Goal: Task Accomplishment & Management: Manage account settings

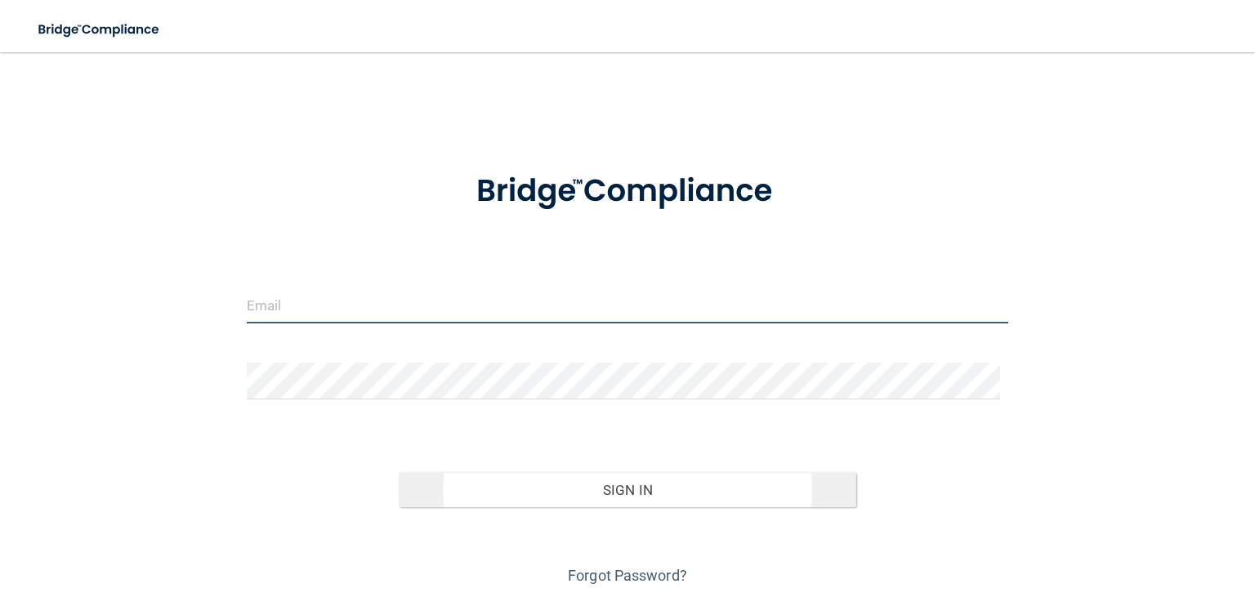
type input "[EMAIL_ADDRESS][DOMAIN_NAME]"
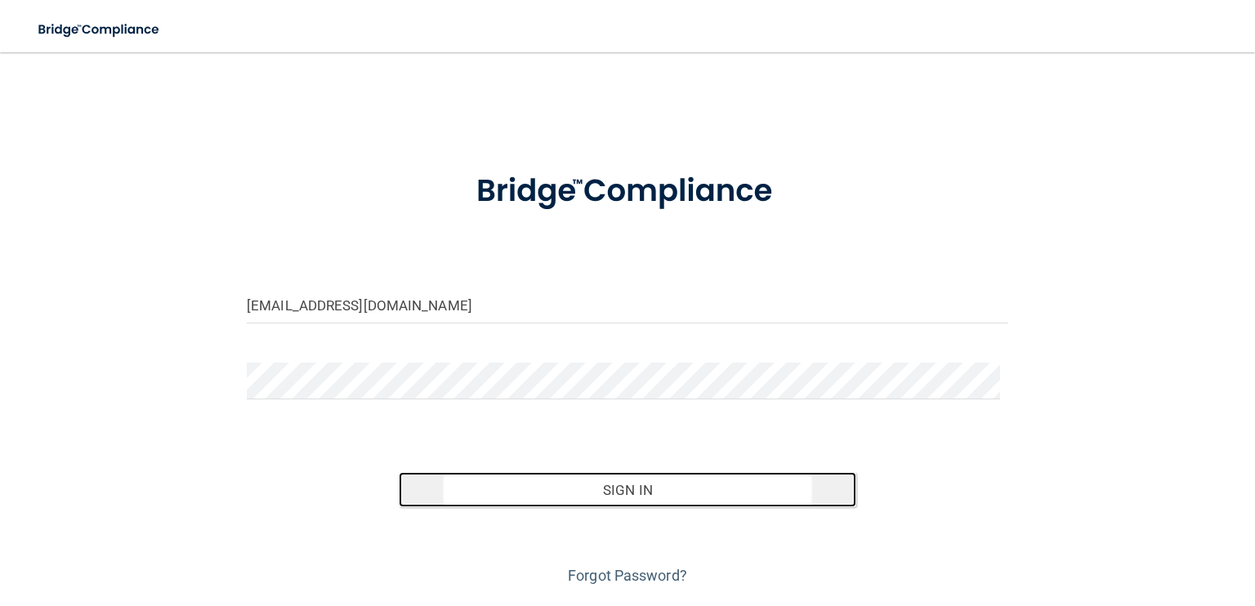
click at [661, 486] on button "Sign In" at bounding box center [627, 490] width 457 height 36
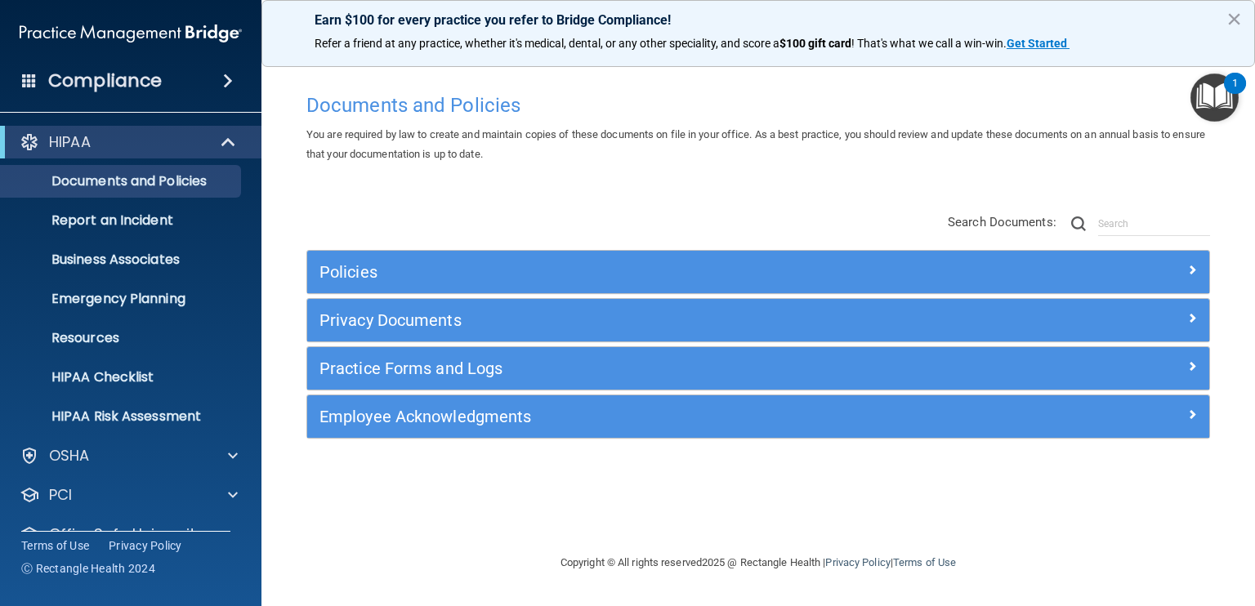
click at [7, 556] on div "Compliance HIPAA Documents and Policies Report an Incident Business Associates …" at bounding box center [130, 303] width 261 height 606
drag, startPoint x: 7, startPoint y: 556, endPoint x: 20, endPoint y: 594, distance: 39.5
click at [20, 594] on div "Compliance HIPAA Documents and Policies Report an Incident Business Associates …" at bounding box center [130, 303] width 261 height 606
click at [1236, 16] on button "×" at bounding box center [1234, 19] width 16 height 26
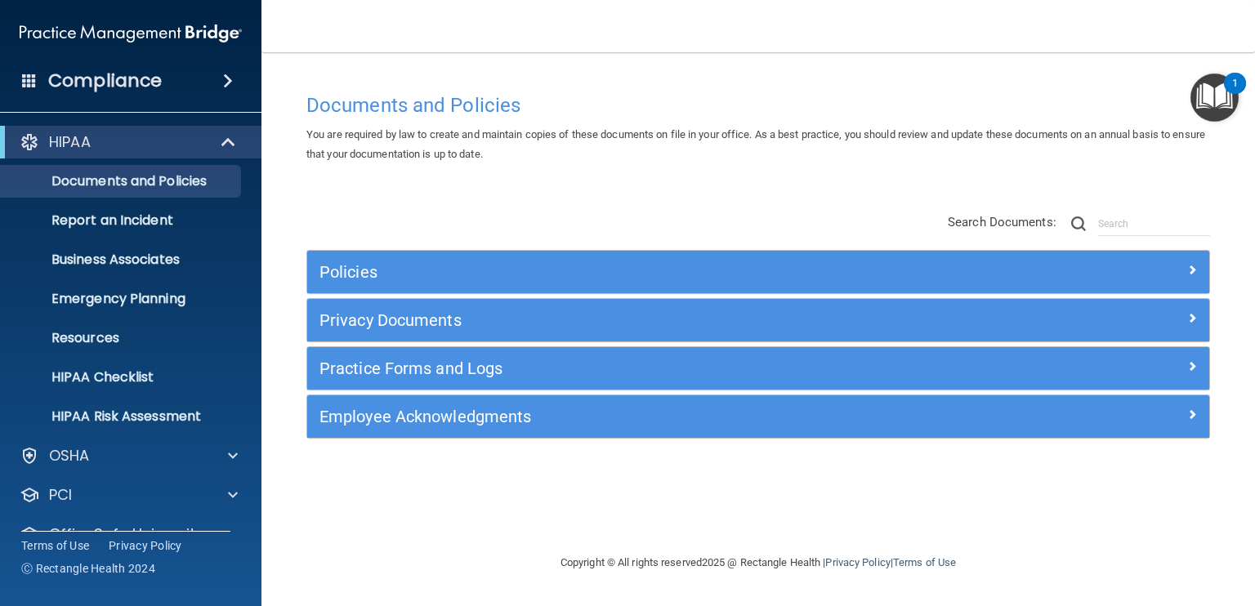
drag, startPoint x: 269, startPoint y: 334, endPoint x: 270, endPoint y: 346, distance: 12.3
click at [270, 346] on main "Documents and Policies You are required by law to create and maintain copies of…" at bounding box center [758, 329] width 994 height 554
click at [271, 357] on main "Documents and Policies You are required by law to create and maintain copies of…" at bounding box center [758, 329] width 994 height 554
click at [243, 523] on div "OfficeSafe University" at bounding box center [131, 534] width 262 height 33
click at [193, 529] on p "OfficeSafe University" at bounding box center [126, 535] width 154 height 20
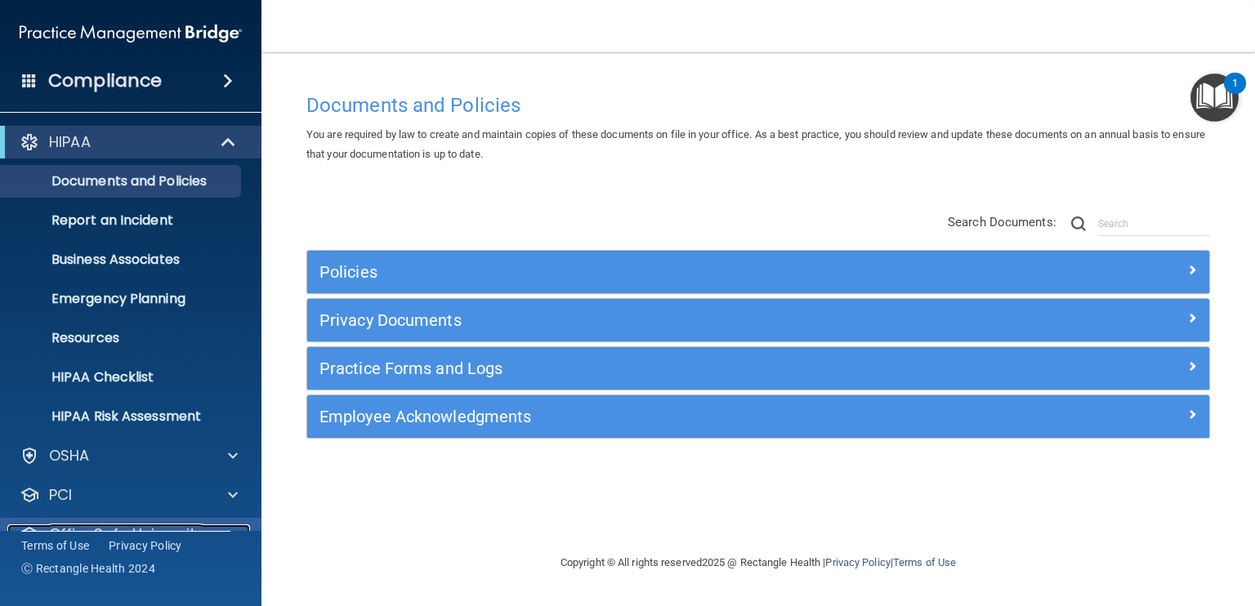
click at [193, 529] on p "OfficeSafe University" at bounding box center [126, 535] width 154 height 20
drag, startPoint x: 1101, startPoint y: 100, endPoint x: 588, endPoint y: 170, distance: 517.0
click at [588, 170] on div "Documents and Policies You are required by law to create and maintain copies of…" at bounding box center [758, 319] width 928 height 468
click at [745, 473] on div "Documents and Policies You are required by law to create and maintain copies of…" at bounding box center [758, 319] width 928 height 468
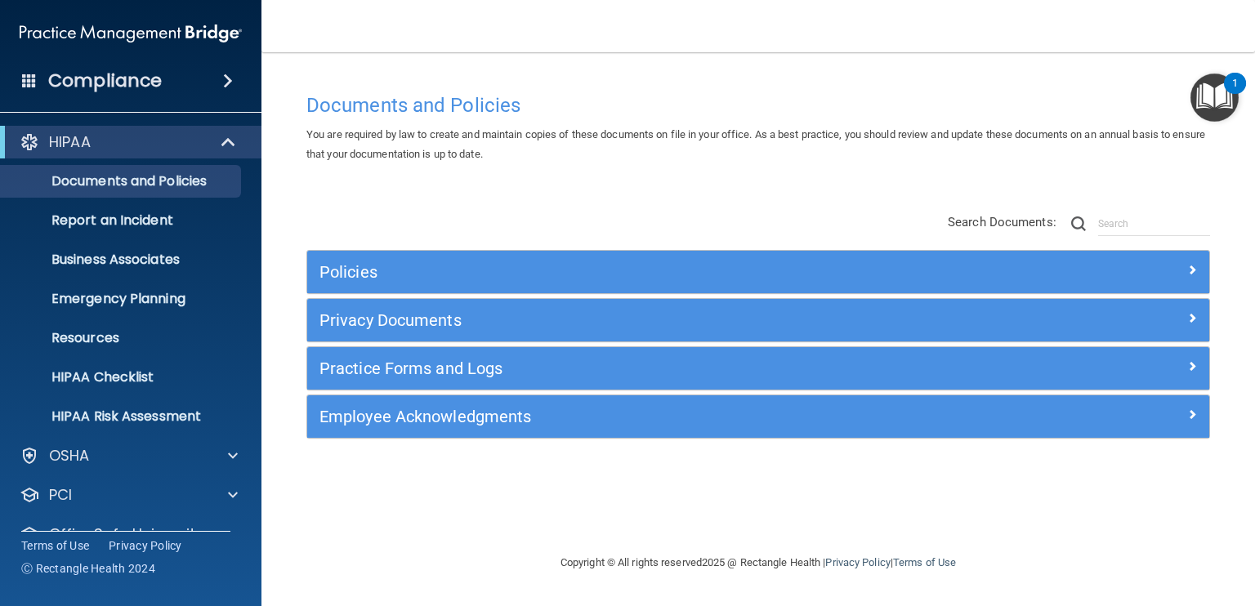
click at [1248, 531] on main "Documents and Policies You are required by law to create and maintain copies of…" at bounding box center [758, 329] width 994 height 554
drag, startPoint x: 1209, startPoint y: 12, endPoint x: 766, endPoint y: 70, distance: 447.4
click at [766, 70] on div "Documents and Policies You are required by law to create and maintain copies of…" at bounding box center [758, 303] width 928 height 468
click at [1248, 578] on main "Documents and Policies You are required by law to create and maintain copies of…" at bounding box center [758, 329] width 994 height 554
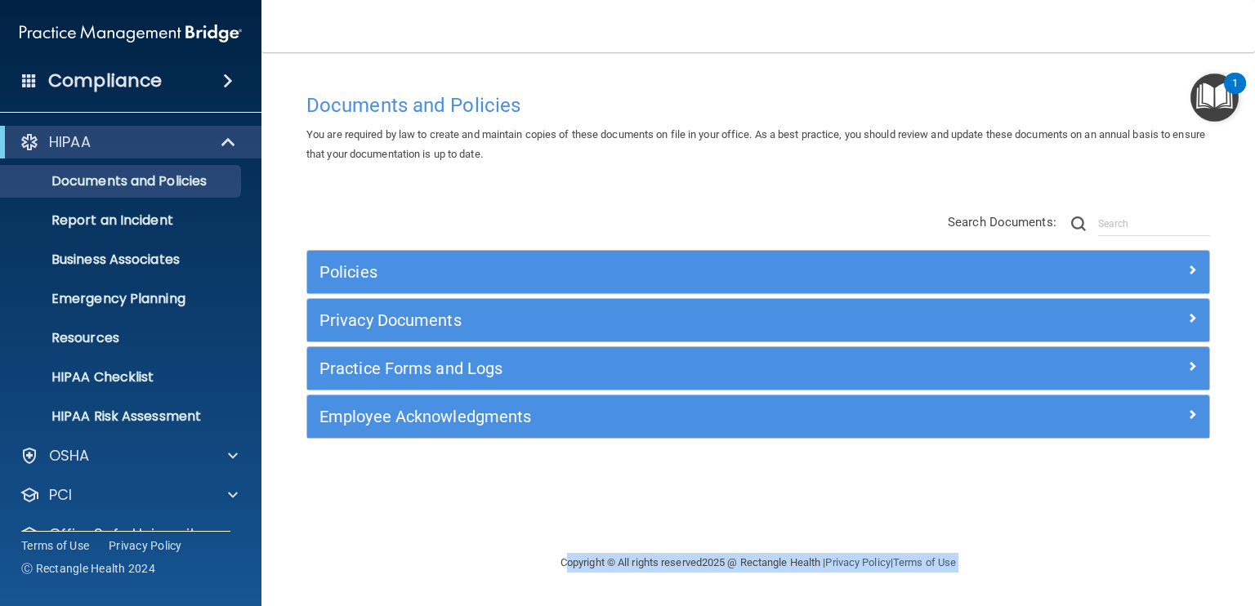
click at [1248, 578] on main "Documents and Policies You are required by law to create and maintain copies of…" at bounding box center [758, 329] width 994 height 554
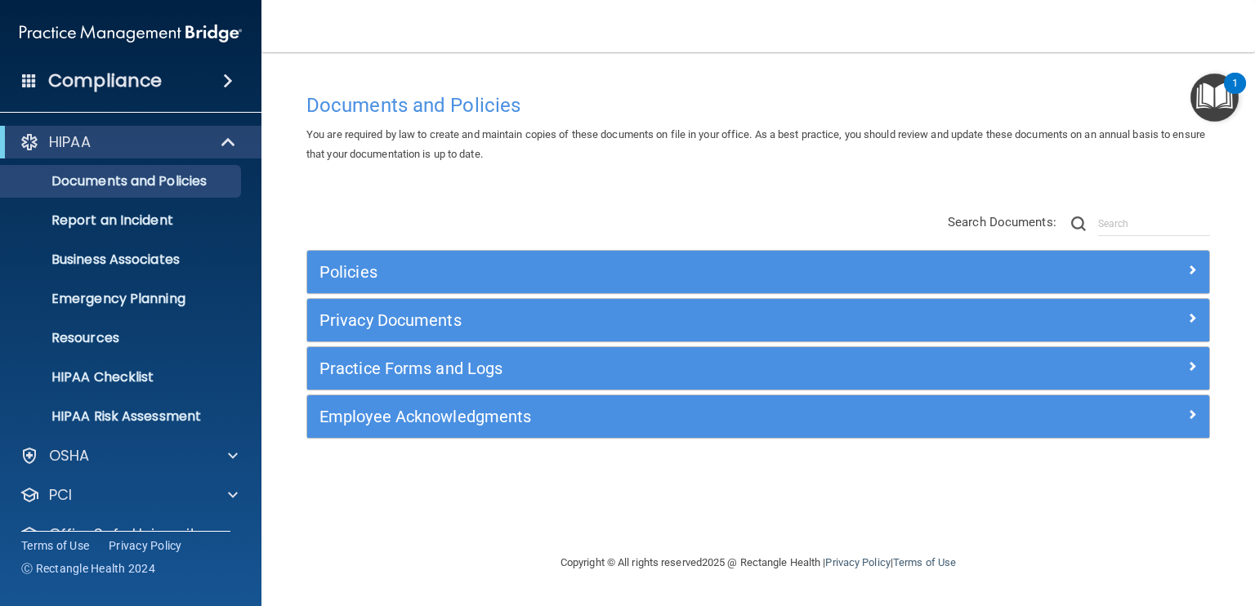
click at [1248, 578] on main "Documents and Policies You are required by law to create and maintain copies of…" at bounding box center [758, 329] width 994 height 554
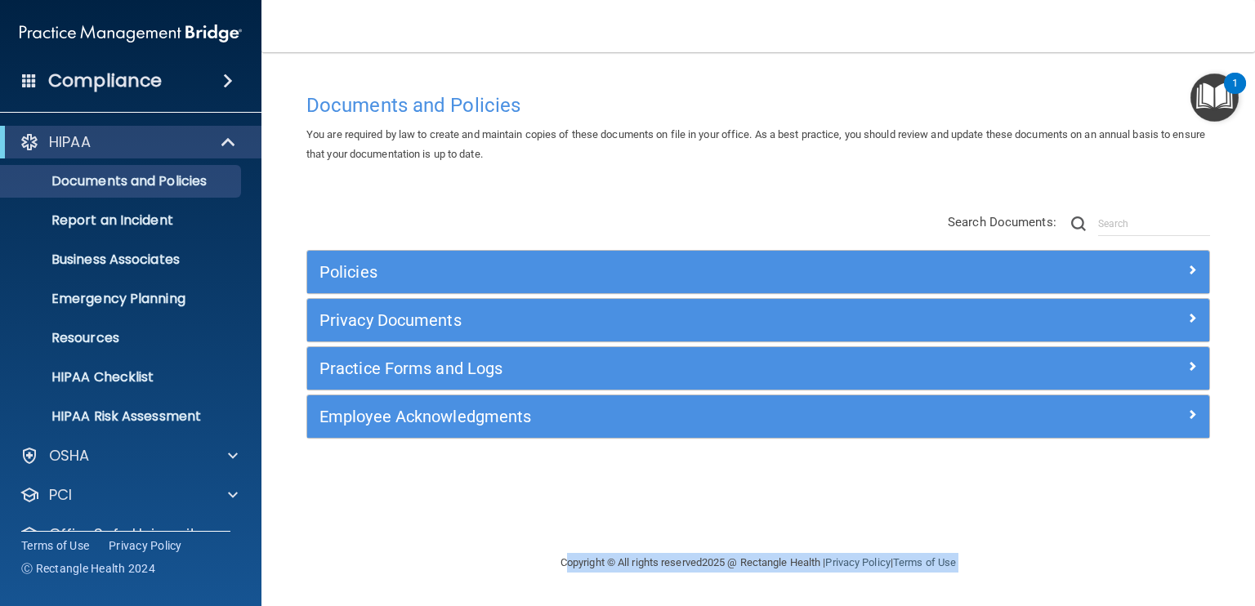
click at [1248, 578] on main "Documents and Policies You are required by law to create and maintain copies of…" at bounding box center [758, 329] width 994 height 554
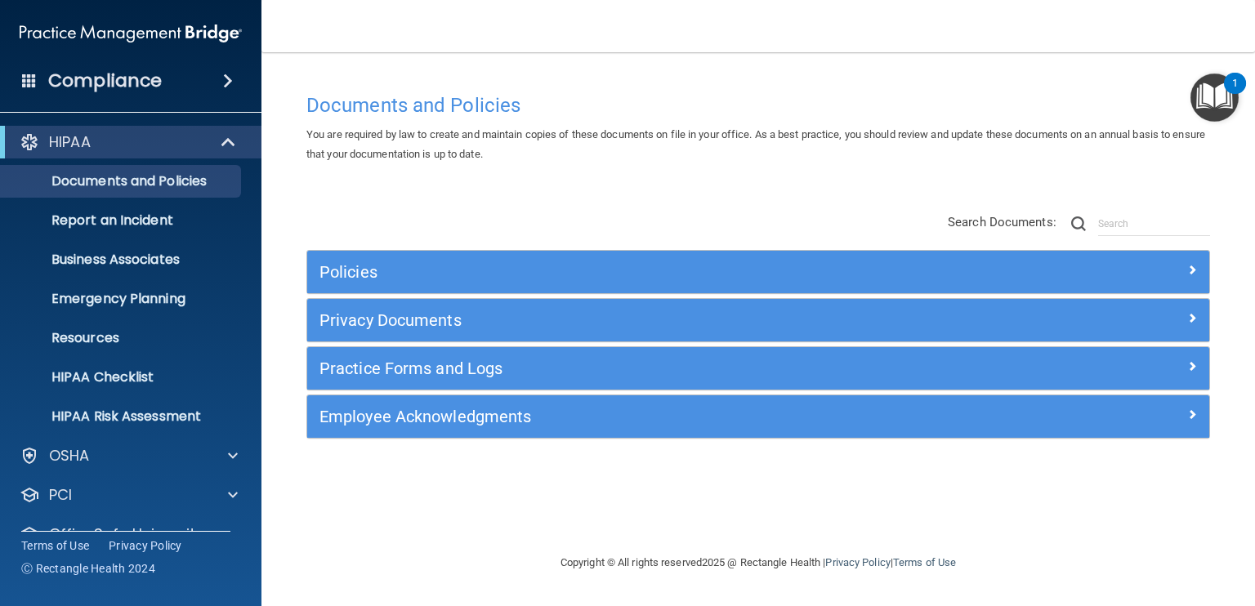
click at [251, 590] on div "Compliance HIPAA Documents and Policies Report an Incident Business Associates …" at bounding box center [130, 303] width 261 height 606
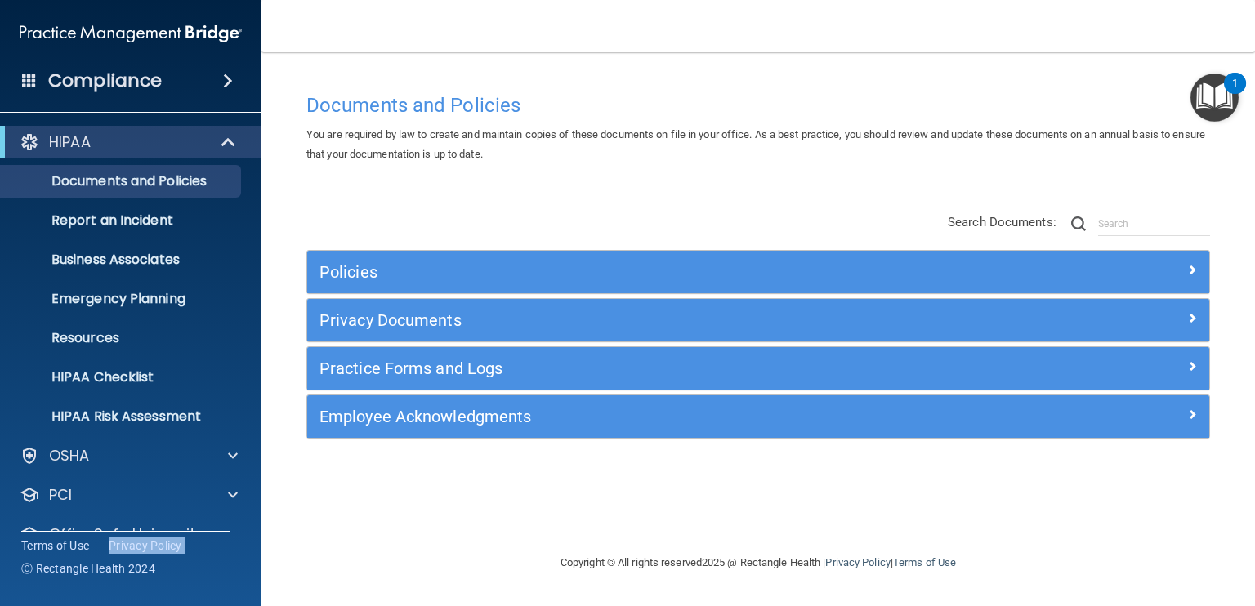
click at [251, 590] on div "Compliance HIPAA Documents and Policies Report an Incident Business Associates …" at bounding box center [130, 303] width 261 height 606
click at [192, 525] on p "OfficeSafe University" at bounding box center [126, 535] width 154 height 20
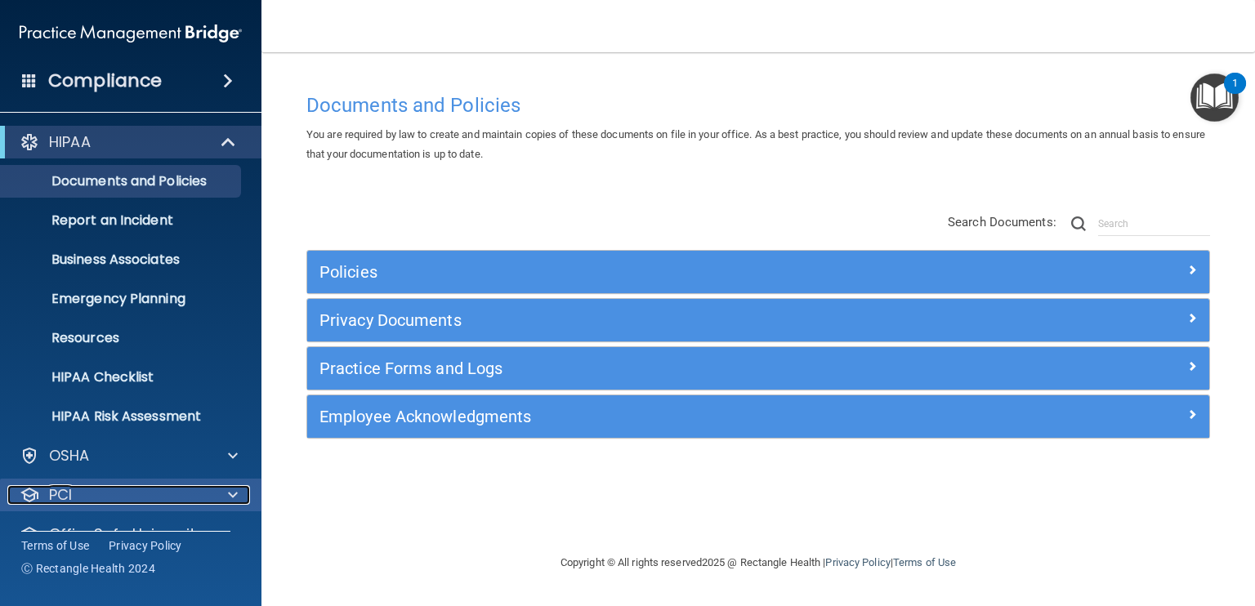
click at [118, 504] on div "PCI" at bounding box center [108, 495] width 203 height 20
click at [136, 534] on div "Terms of Use Privacy Policy Ⓒ Rectangle Health 2024" at bounding box center [125, 556] width 209 height 51
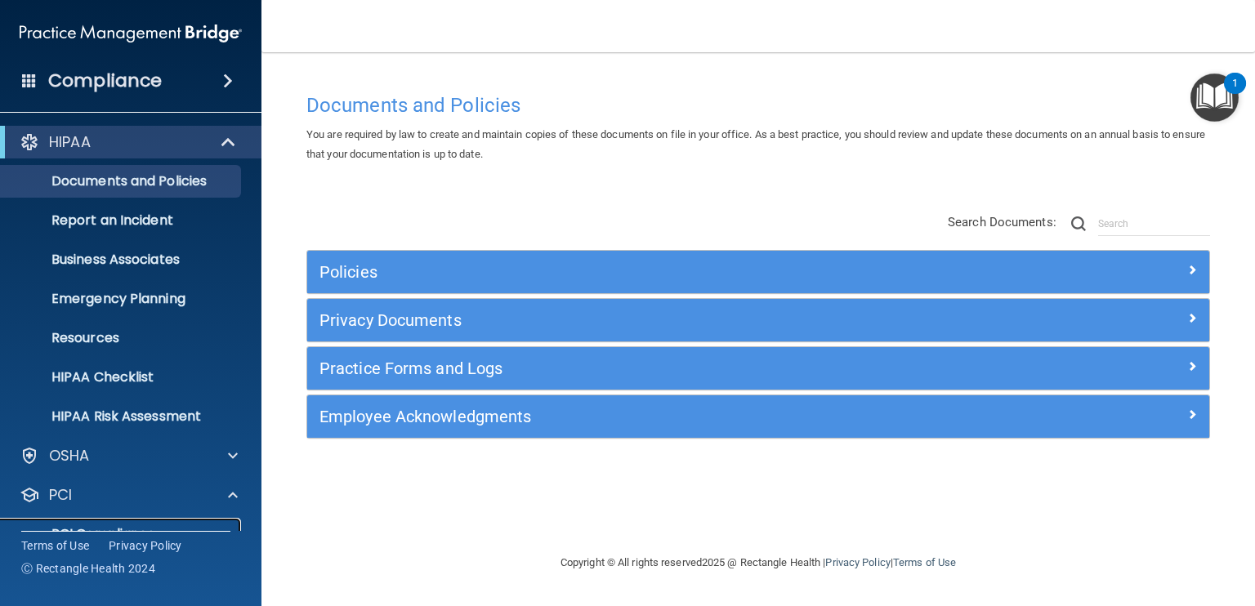
click at [136, 526] on p "PCI Compliance" at bounding box center [122, 534] width 223 height 16
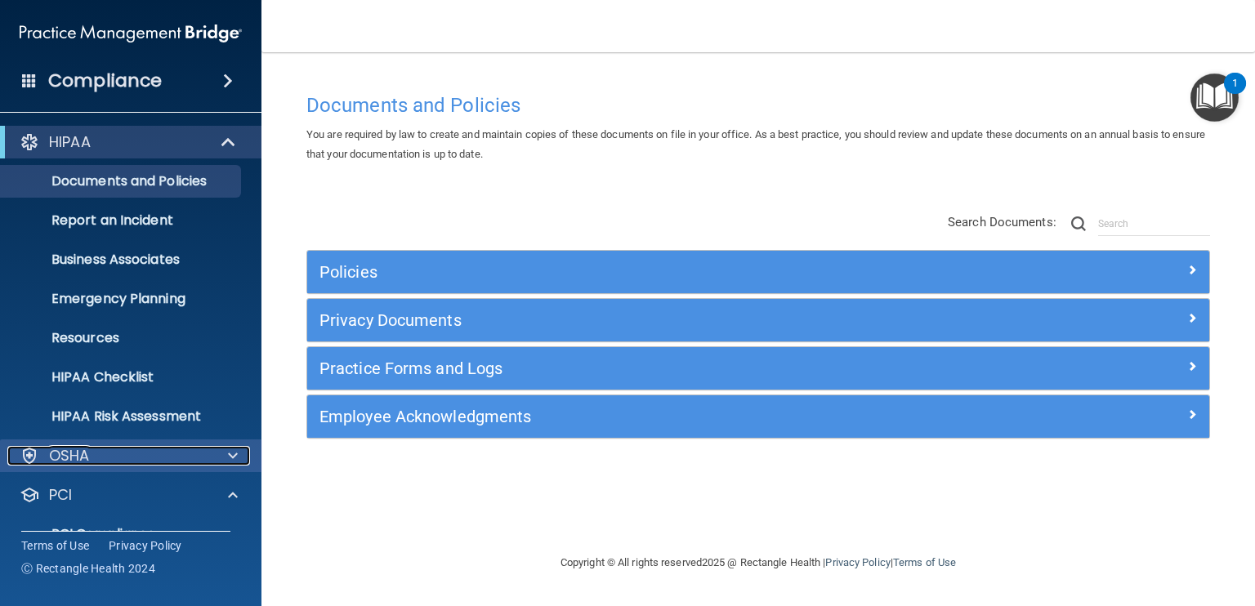
click at [231, 457] on span at bounding box center [233, 456] width 10 height 20
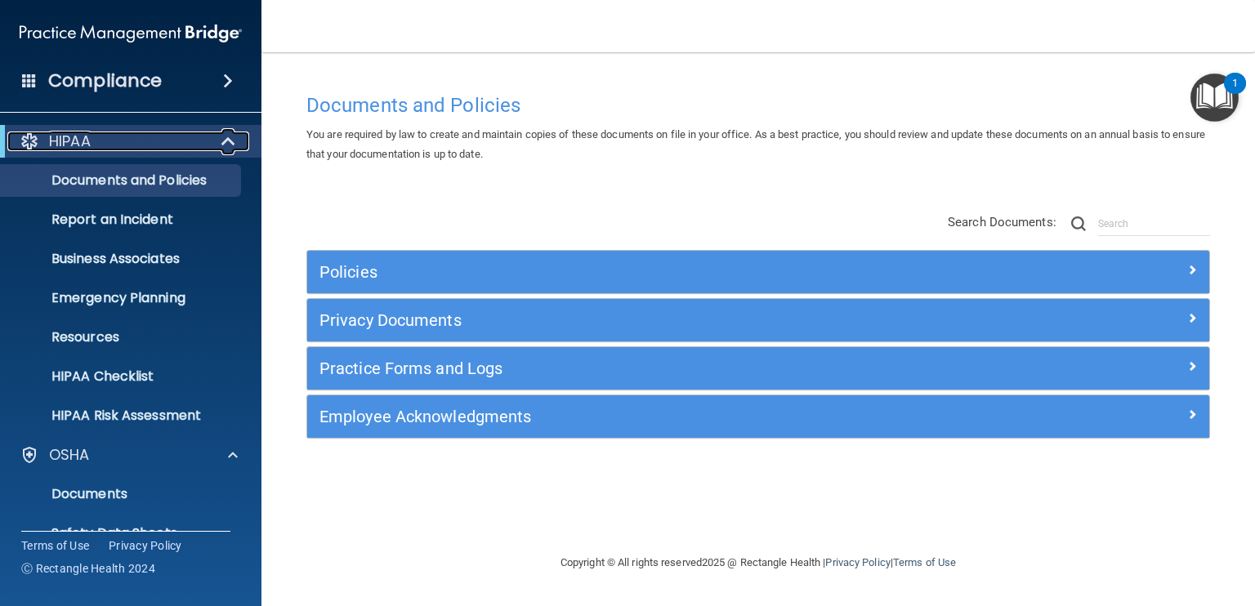
click at [232, 135] on span at bounding box center [230, 142] width 14 height 20
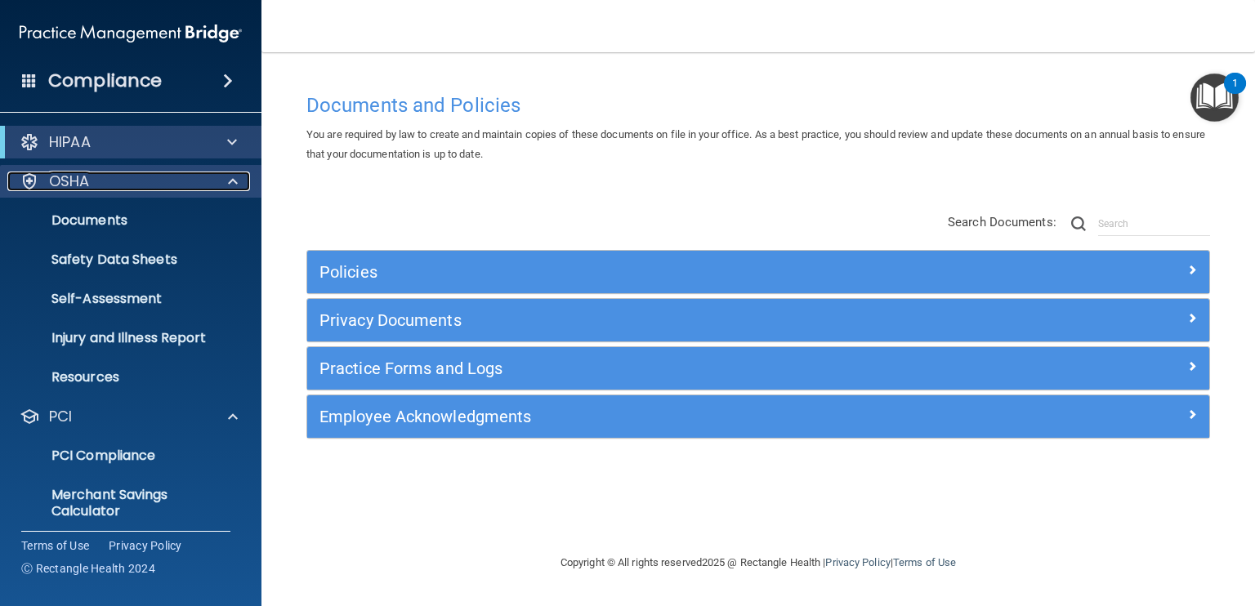
click at [236, 184] on span at bounding box center [233, 182] width 10 height 20
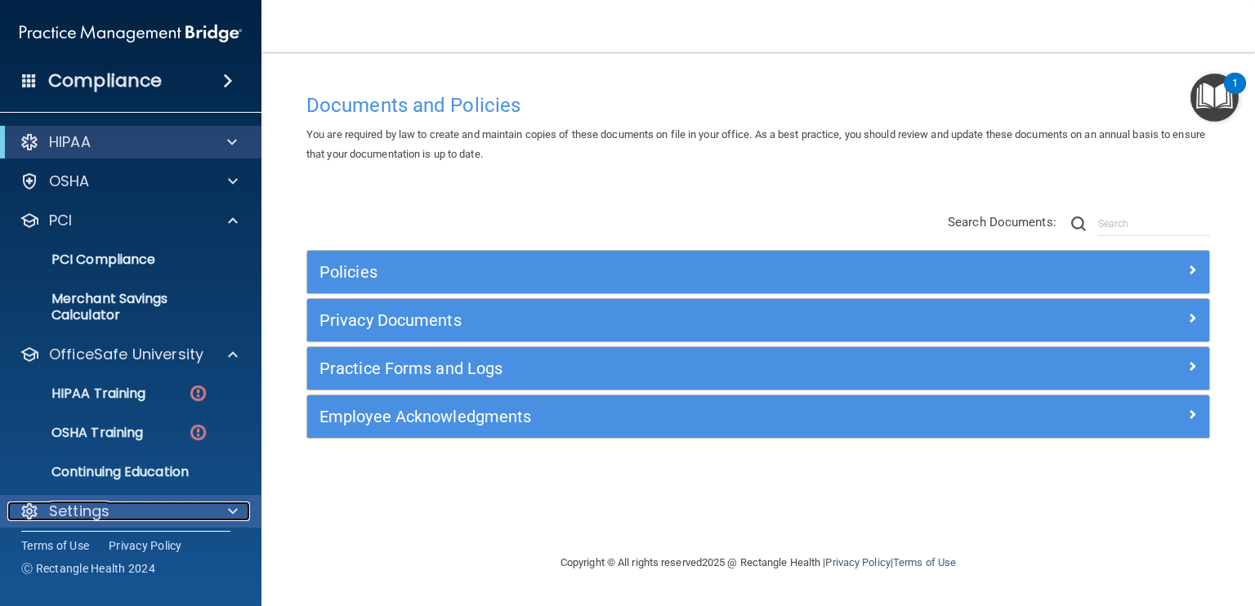
click at [229, 511] on span at bounding box center [233, 512] width 10 height 20
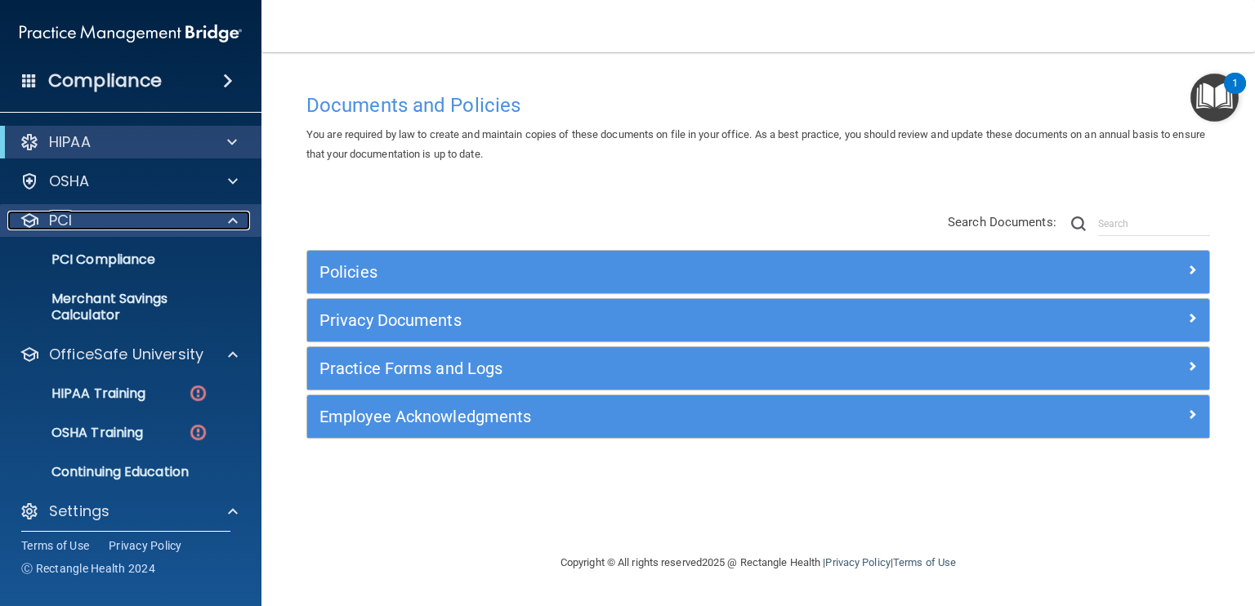
click at [234, 230] on span at bounding box center [233, 221] width 10 height 20
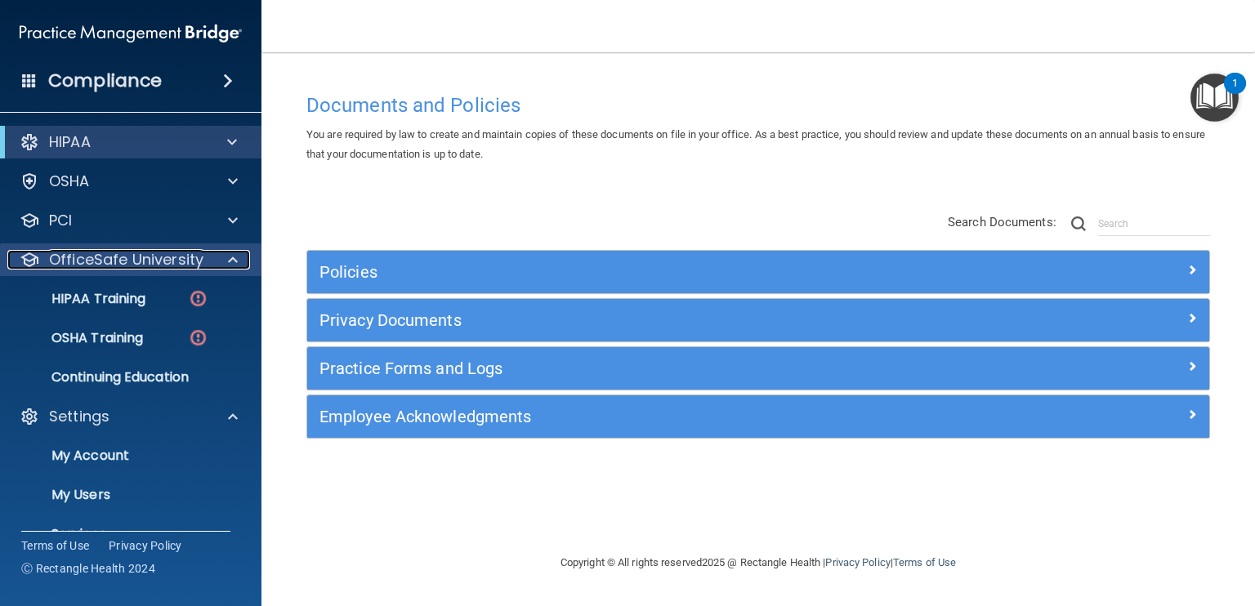
click at [234, 266] on span at bounding box center [233, 260] width 10 height 20
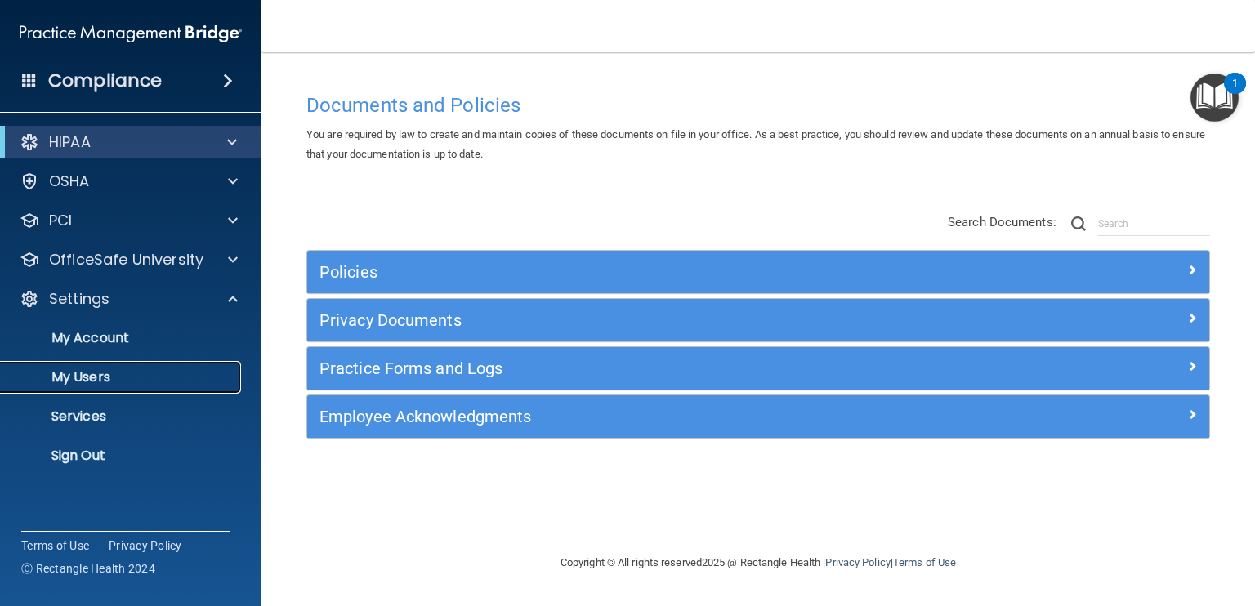
click at [100, 388] on link "My Users" at bounding box center [112, 377] width 257 height 33
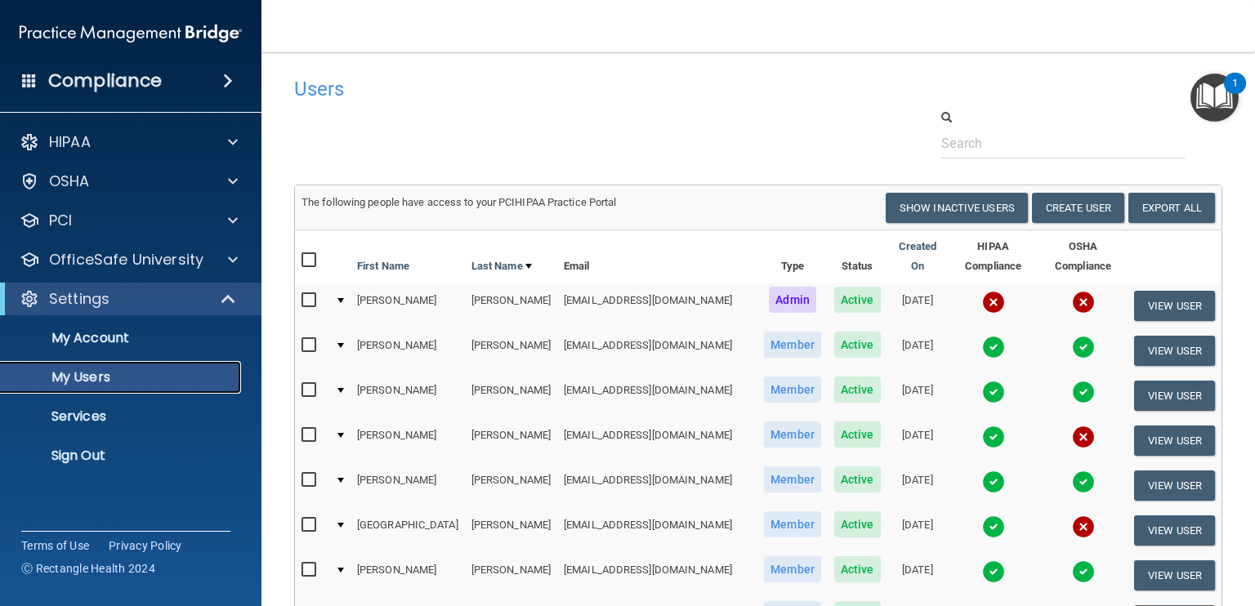
scroll to position [754, 0]
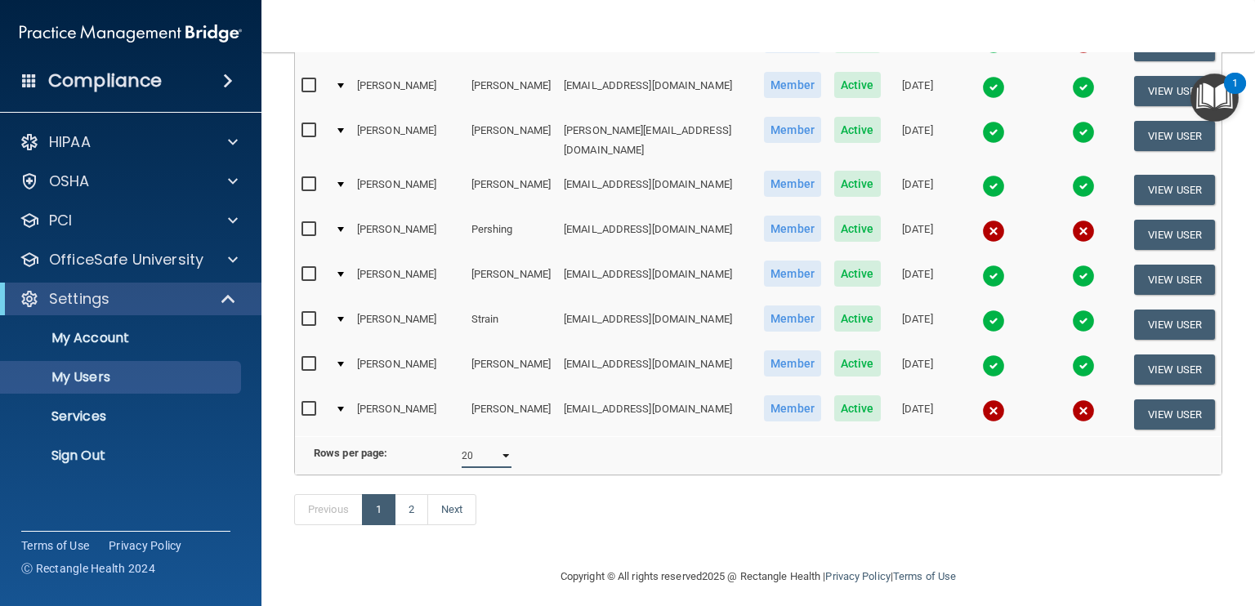
click at [503, 444] on select "10 20 30 40 all" at bounding box center [487, 456] width 50 height 25
select select "23"
click at [462, 444] on select "10 20 30 40 all" at bounding box center [487, 456] width 50 height 25
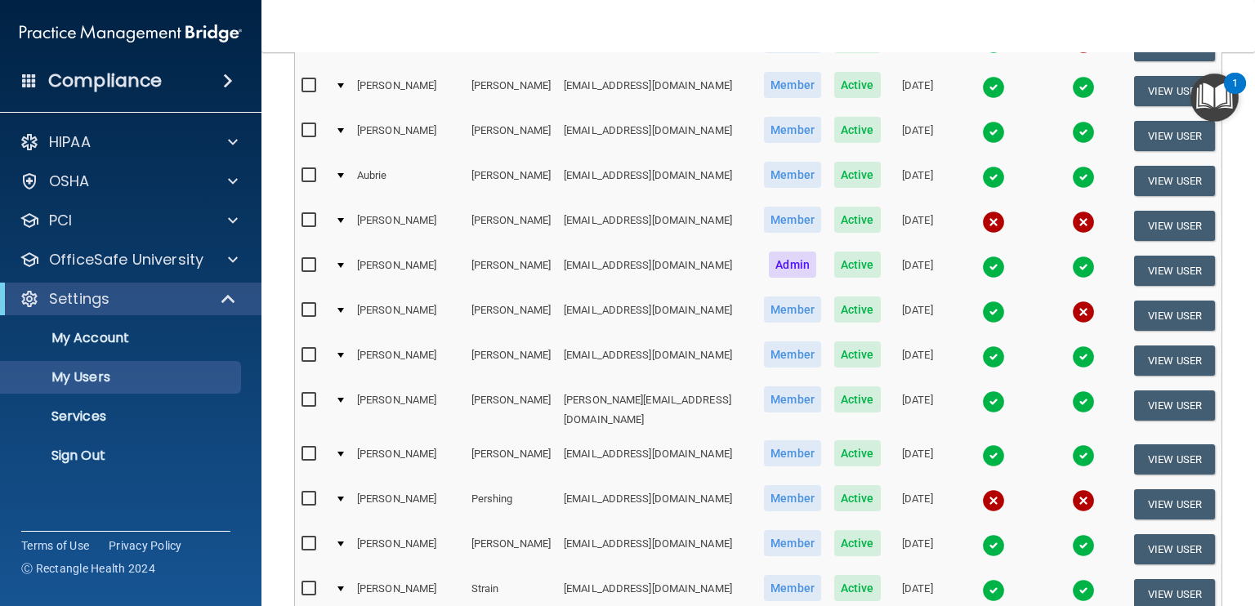
scroll to position [887, 0]
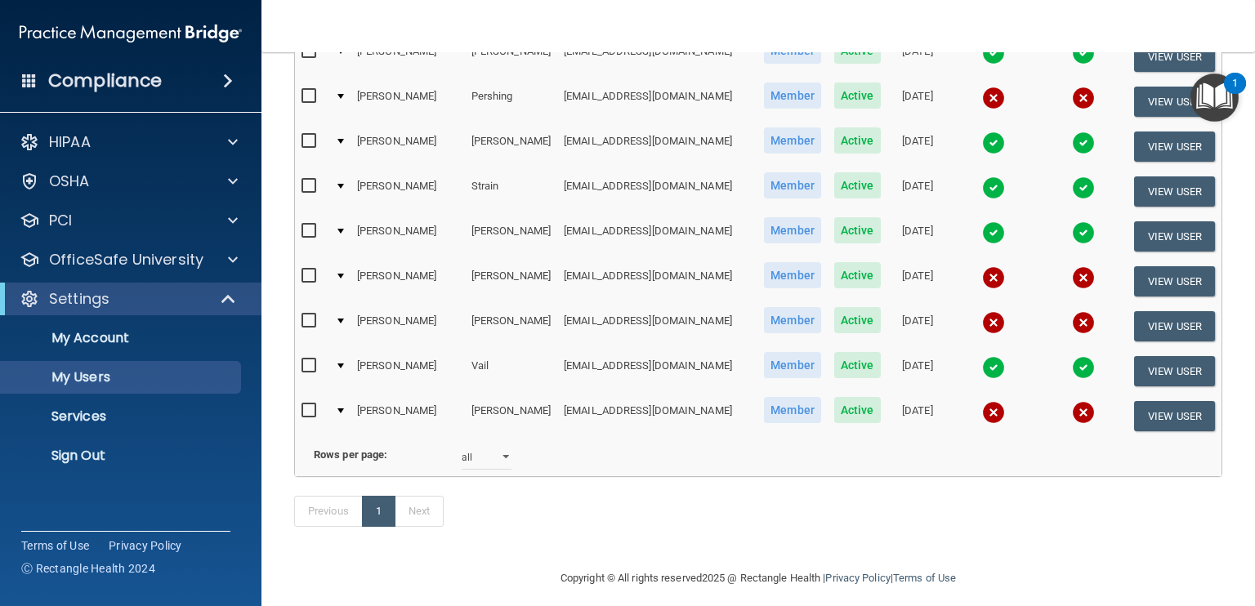
click at [307, 315] on input "checkbox" at bounding box center [310, 321] width 19 height 13
checkbox input "true"
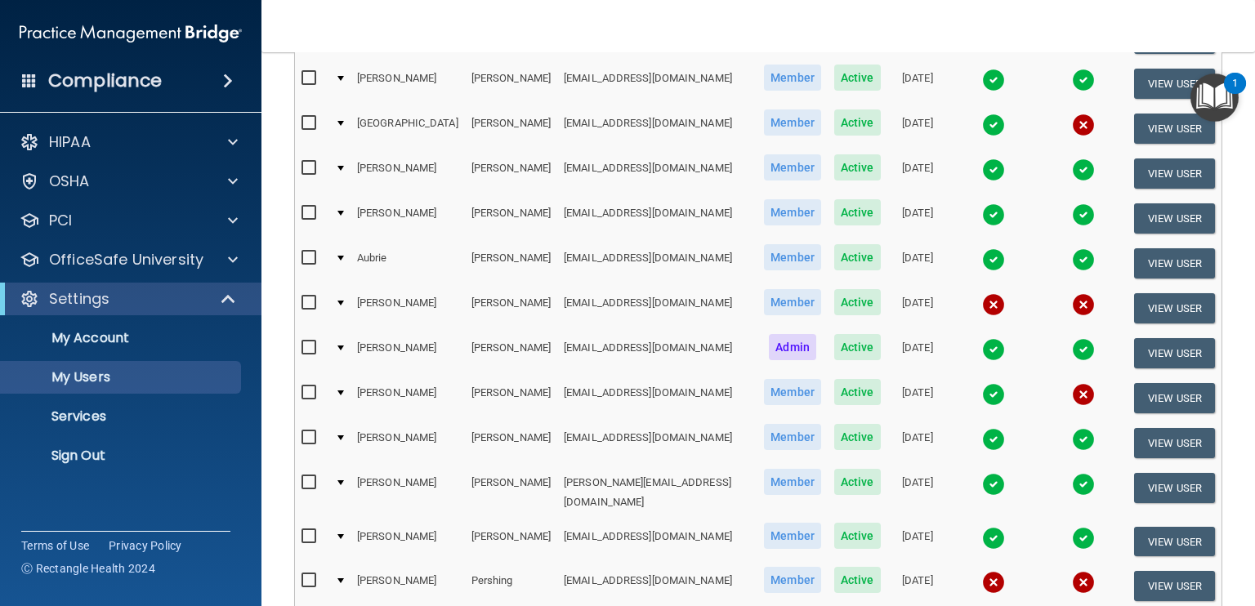
scroll to position [0, 0]
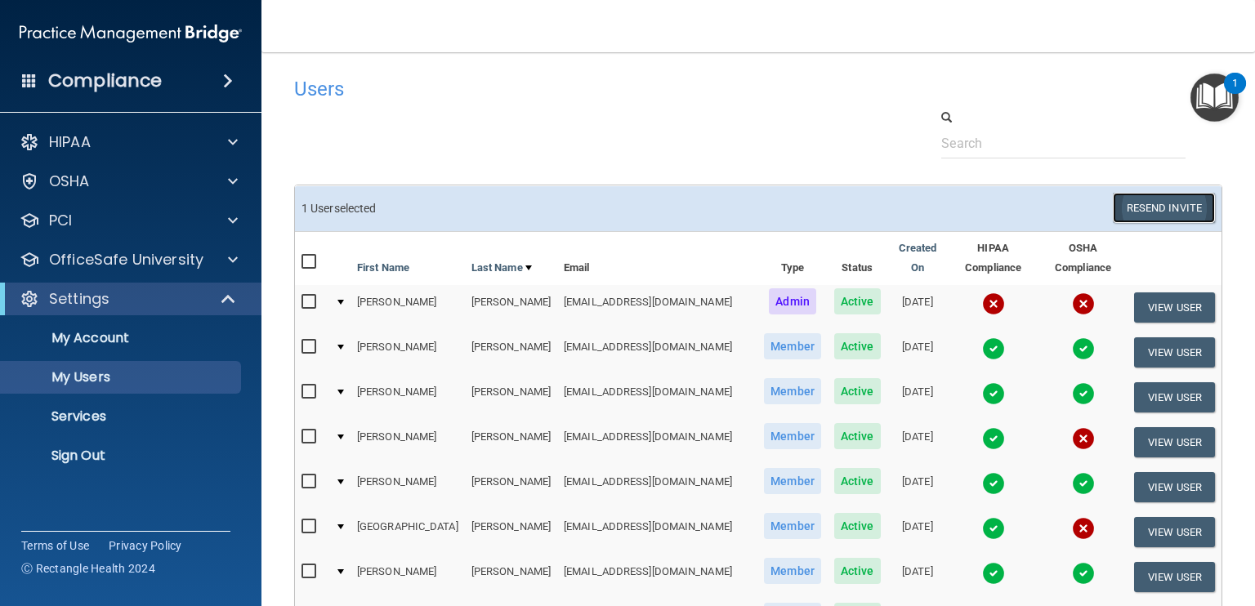
click at [1147, 202] on button "Resend Invite" at bounding box center [1164, 208] width 102 height 30
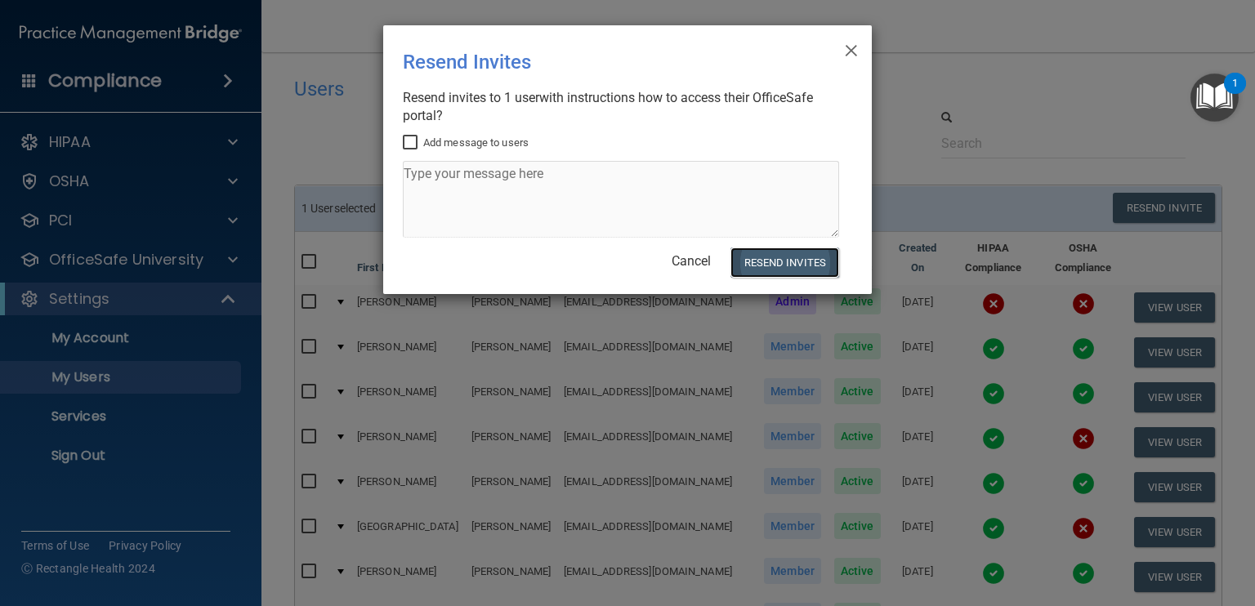
click at [770, 258] on button "Resend Invites" at bounding box center [784, 263] width 109 height 30
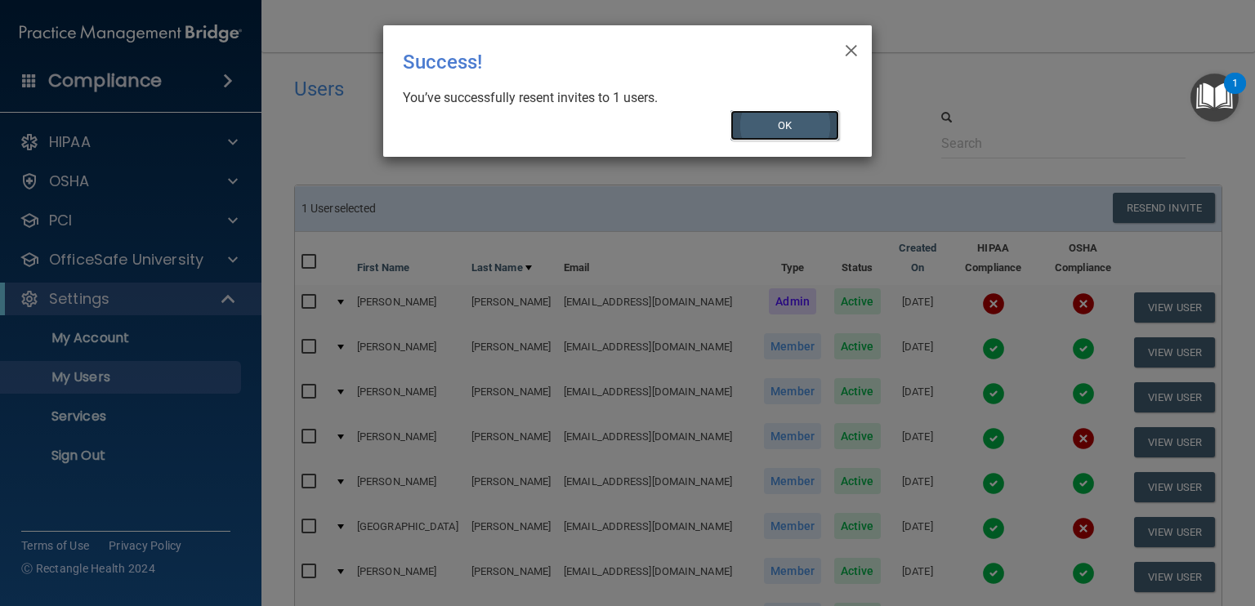
click at [806, 123] on button "OK" at bounding box center [784, 125] width 109 height 30
